Goal: Task Accomplishment & Management: Manage account settings

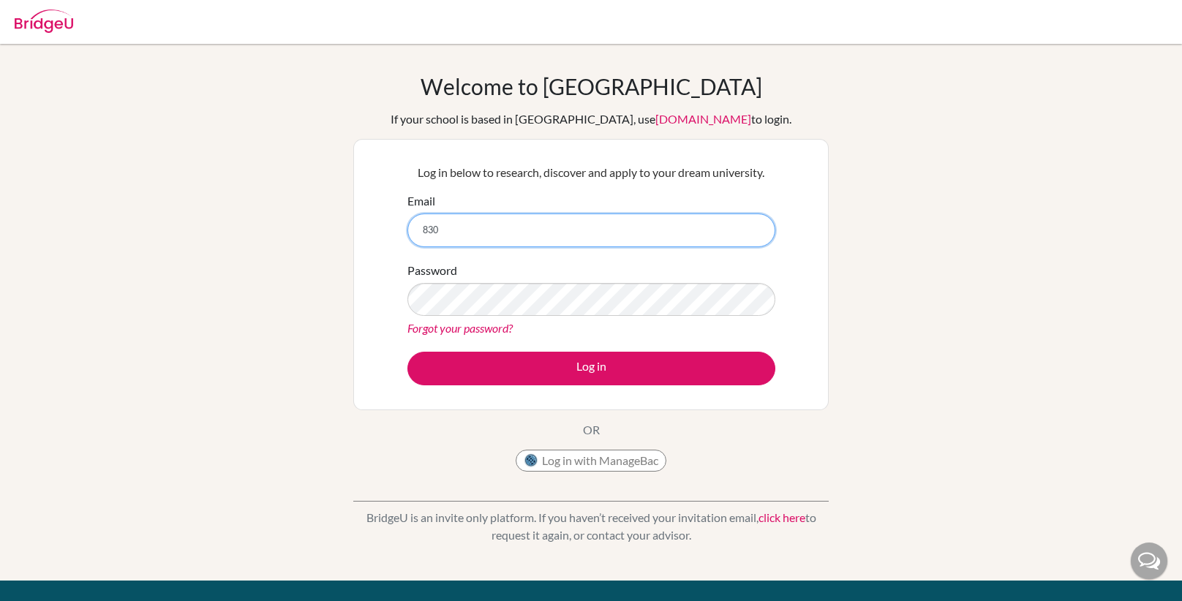
click at [492, 230] on input "830" at bounding box center [591, 231] width 368 height 34
type input "[EMAIL_ADDRESS][DOMAIN_NAME]"
click at [506, 227] on input "[EMAIL_ADDRESS][DOMAIN_NAME]" at bounding box center [591, 231] width 368 height 34
drag, startPoint x: 492, startPoint y: 229, endPoint x: 287, endPoint y: 278, distance: 209.9
click at [287, 278] on div "Welcome to BridgeU If your school is based in China, use app.bridge-u.com.cn to…" at bounding box center [591, 312] width 1182 height 478
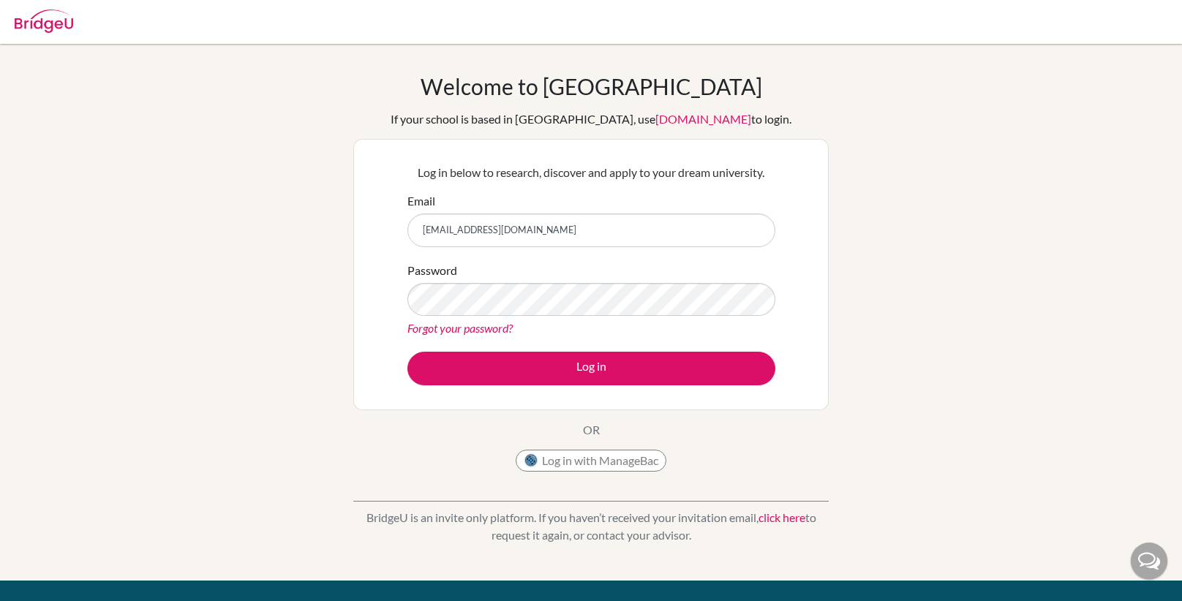
click at [287, 277] on div "Welcome to BridgeU If your school is based in China, use app.bridge-u.com.cn to…" at bounding box center [591, 312] width 1182 height 478
drag, startPoint x: 515, startPoint y: 231, endPoint x: 389, endPoint y: 232, distance: 125.8
click at [389, 232] on div "Log in below to research, discover and apply to your dream university. Email 83…" at bounding box center [590, 274] width 475 height 271
type input "[EMAIL_ADDRESS][DOMAIN_NAME]"
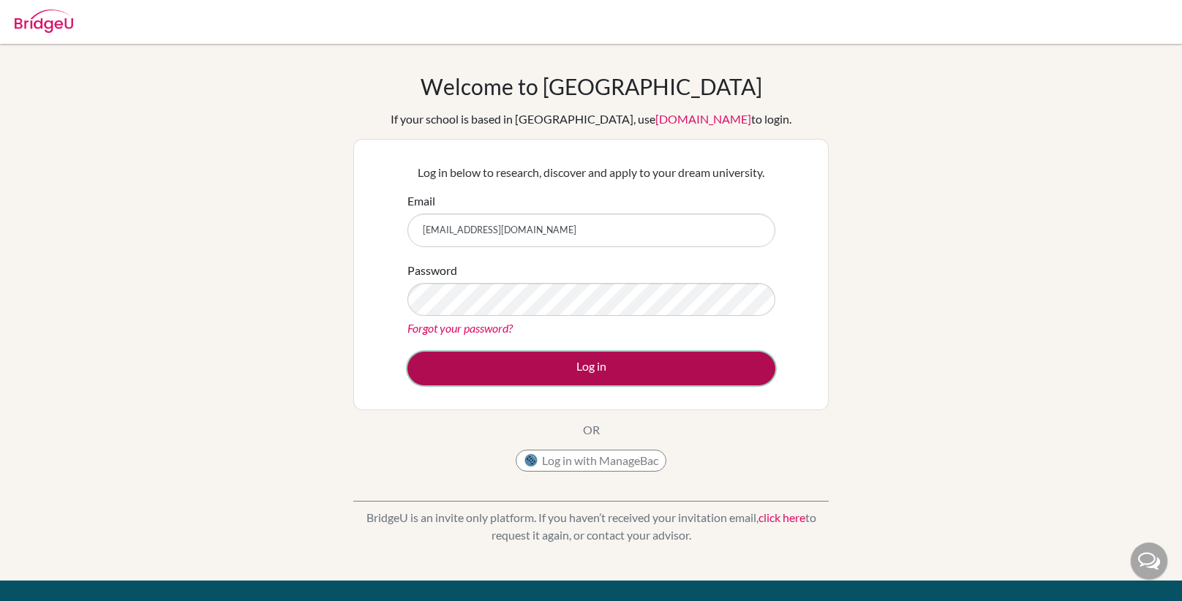
click at [482, 358] on button "Log in" at bounding box center [591, 369] width 368 height 34
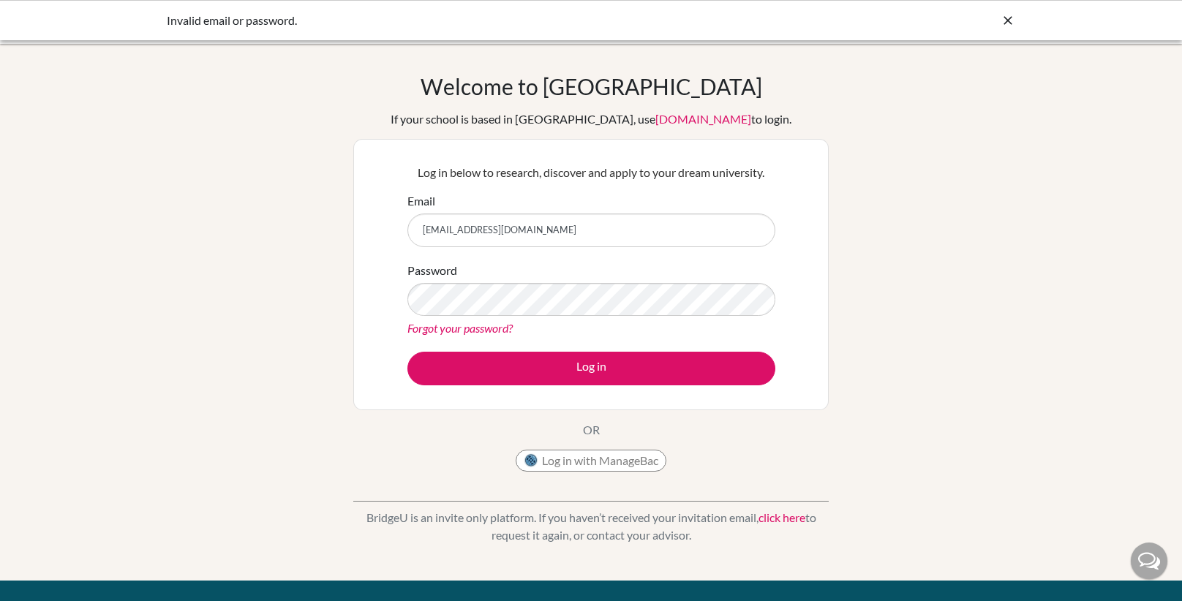
click at [1012, 14] on icon at bounding box center [1008, 20] width 15 height 15
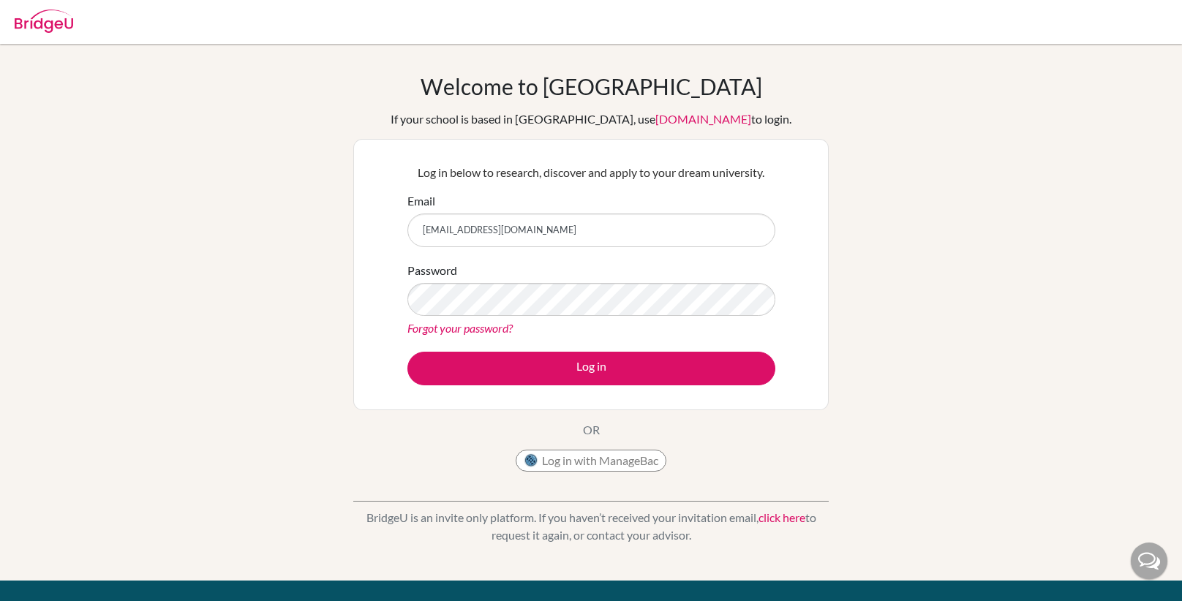
click at [681, 121] on link "[DOMAIN_NAME]" at bounding box center [703, 119] width 96 height 14
click at [990, 164] on div "Welcome to BridgeU If your school is based in China, use app.bridge-u.com.cn to…" at bounding box center [591, 312] width 1182 height 478
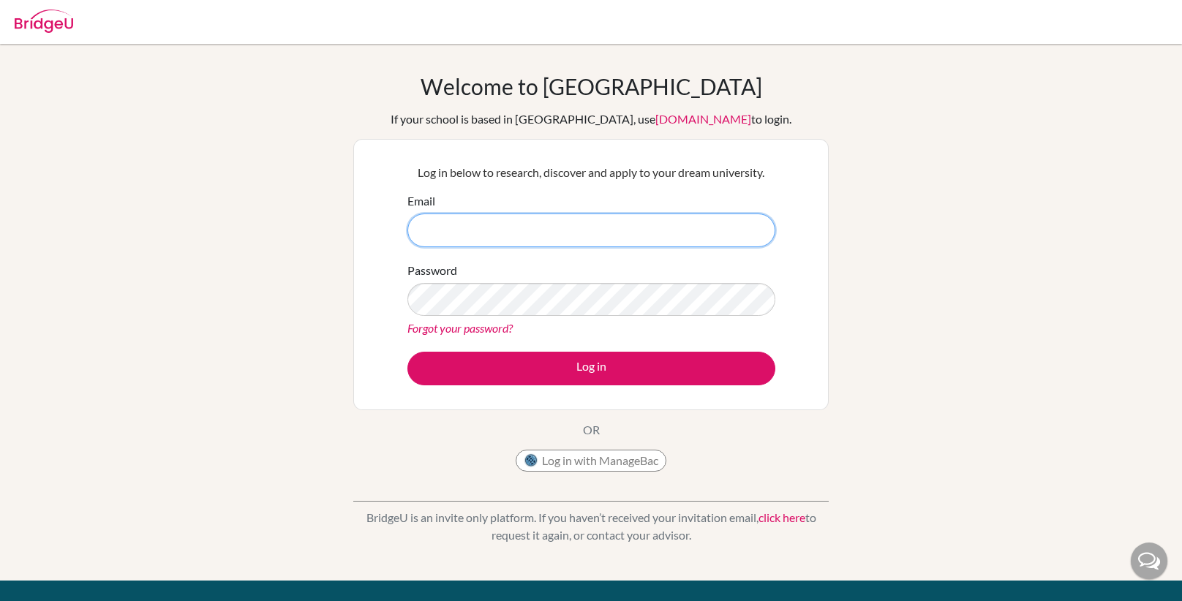
click at [502, 227] on input "Email" at bounding box center [591, 231] width 368 height 34
type input "abhinavvinod147@gmail.com"
drag, startPoint x: 557, startPoint y: 227, endPoint x: 361, endPoint y: 217, distance: 196.3
click at [361, 217] on div "Log in below to research, discover and apply to your dream university. Email ab…" at bounding box center [590, 274] width 475 height 271
click at [547, 238] on input "Email" at bounding box center [591, 231] width 368 height 34
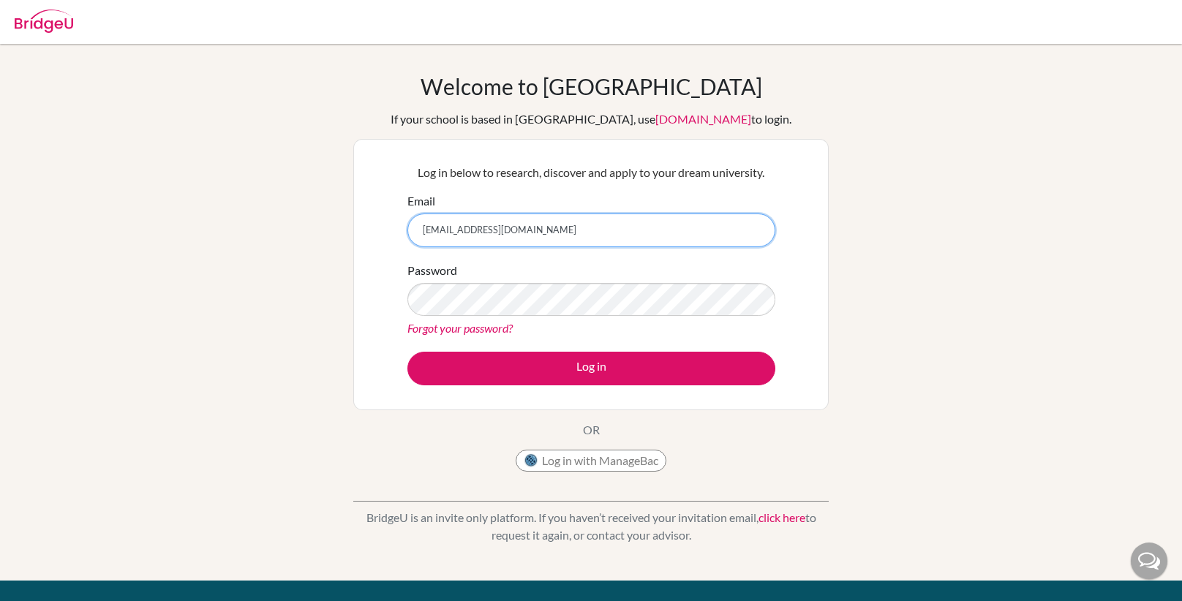
type input "[EMAIL_ADDRESS][DOMAIN_NAME]"
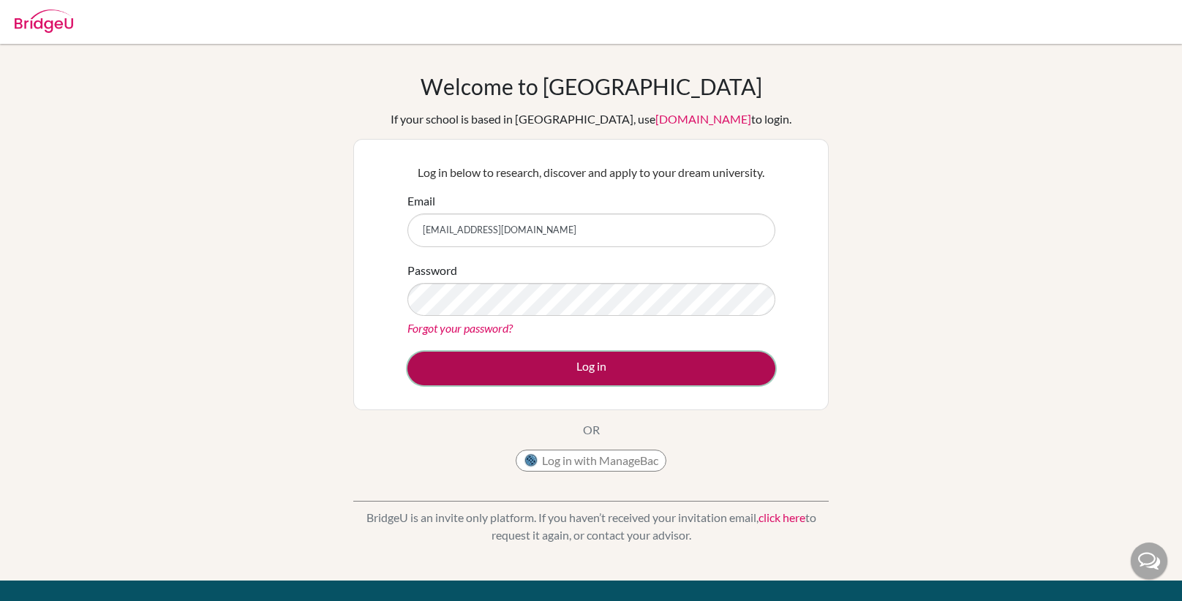
click at [467, 364] on button "Log in" at bounding box center [591, 369] width 368 height 34
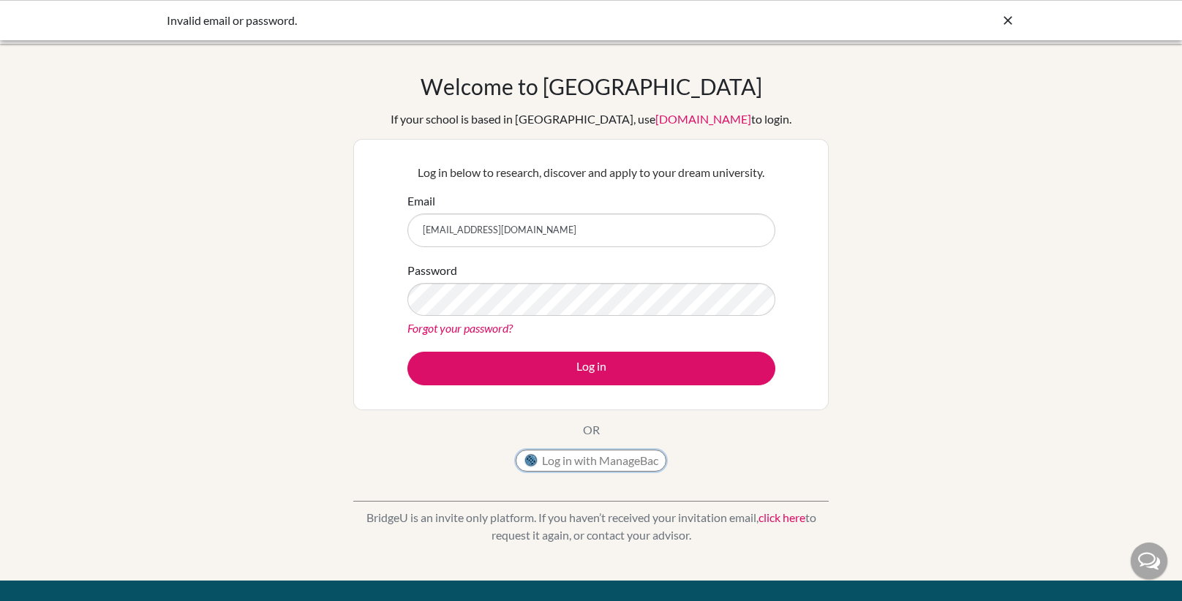
click at [572, 462] on button "Log in with ManageBac" at bounding box center [591, 461] width 151 height 22
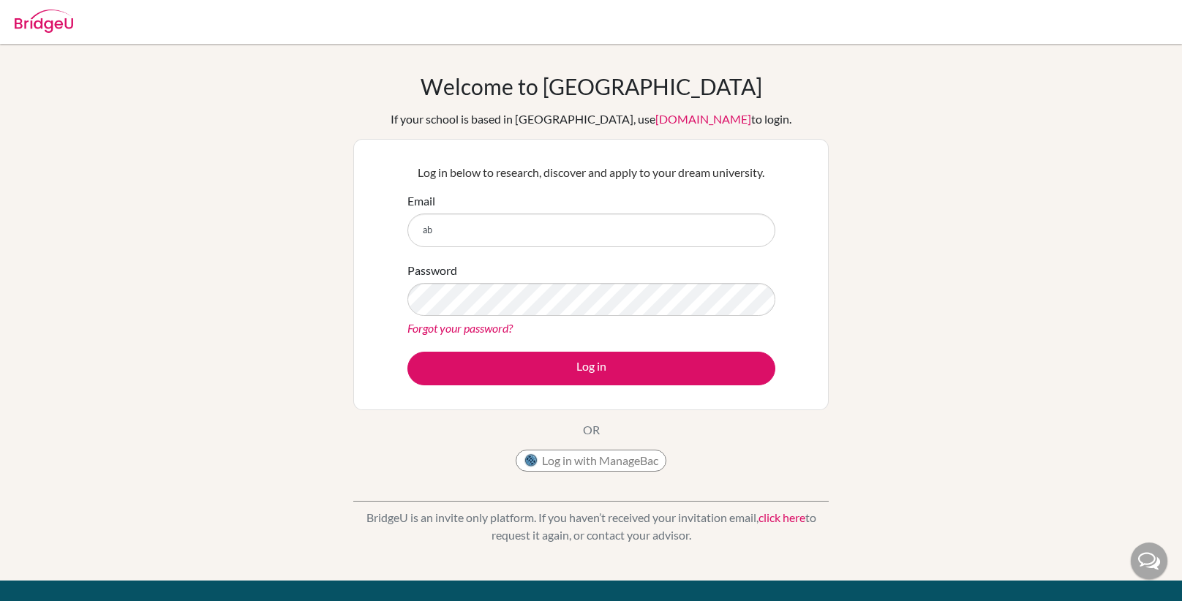
type input "[EMAIL_ADDRESS][DOMAIN_NAME]"
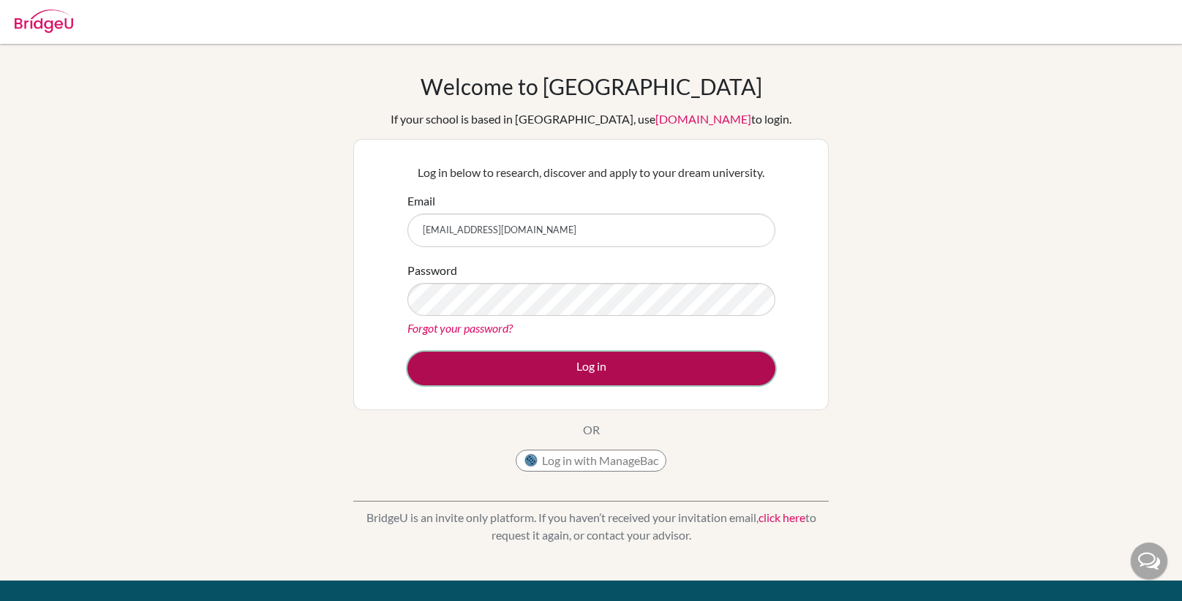
click at [477, 372] on button "Log in" at bounding box center [591, 369] width 368 height 34
